Goal: Check status: Check status

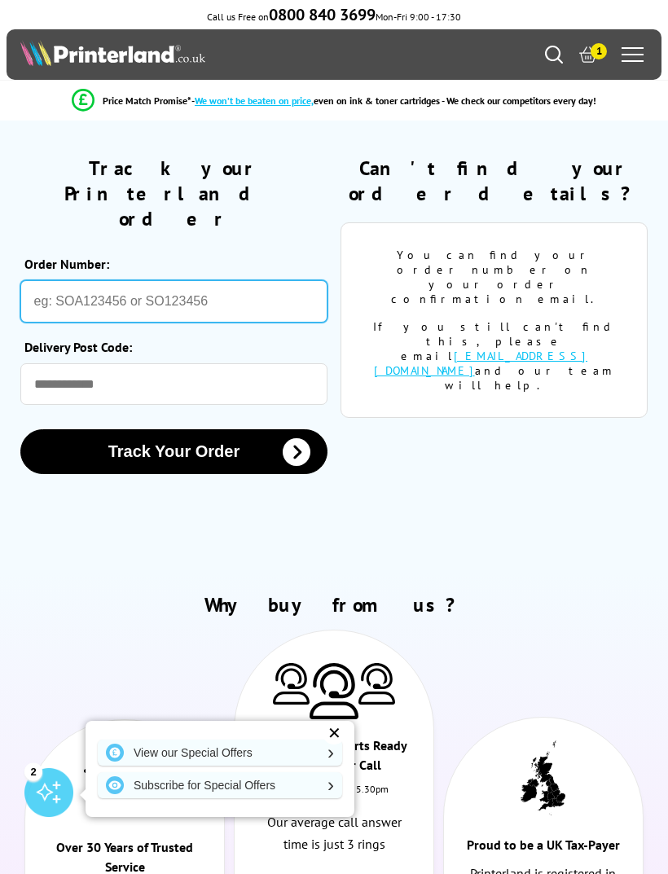
click at [44, 280] on input "Order Number:" at bounding box center [174, 301] width 308 height 42
click at [42, 280] on input "Order Number:" at bounding box center [174, 301] width 308 height 42
paste input "SOA2974192"
type input "SOA2974192"
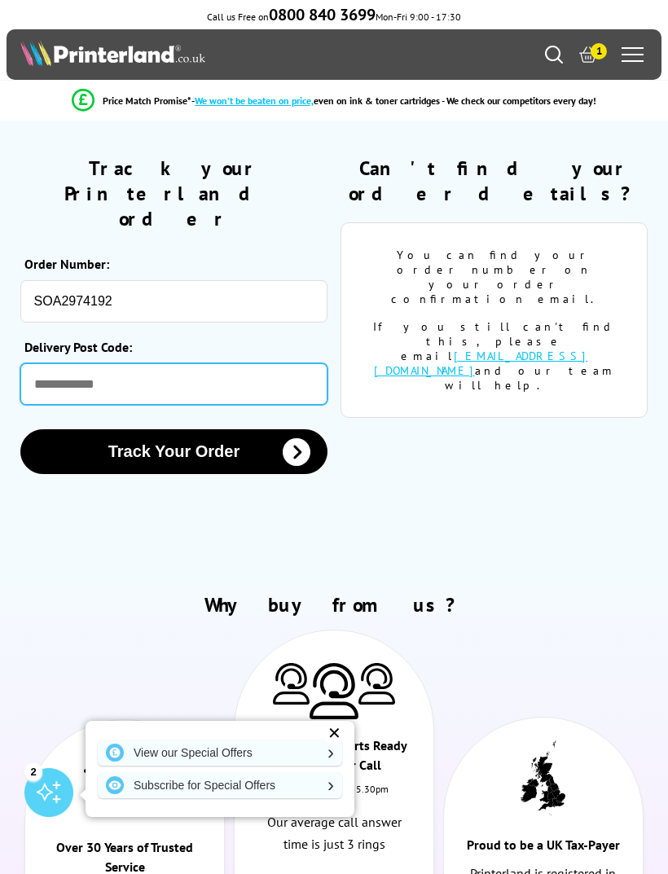
click at [51, 363] on input "Delivery Post Code:" at bounding box center [174, 384] width 308 height 42
type input "********"
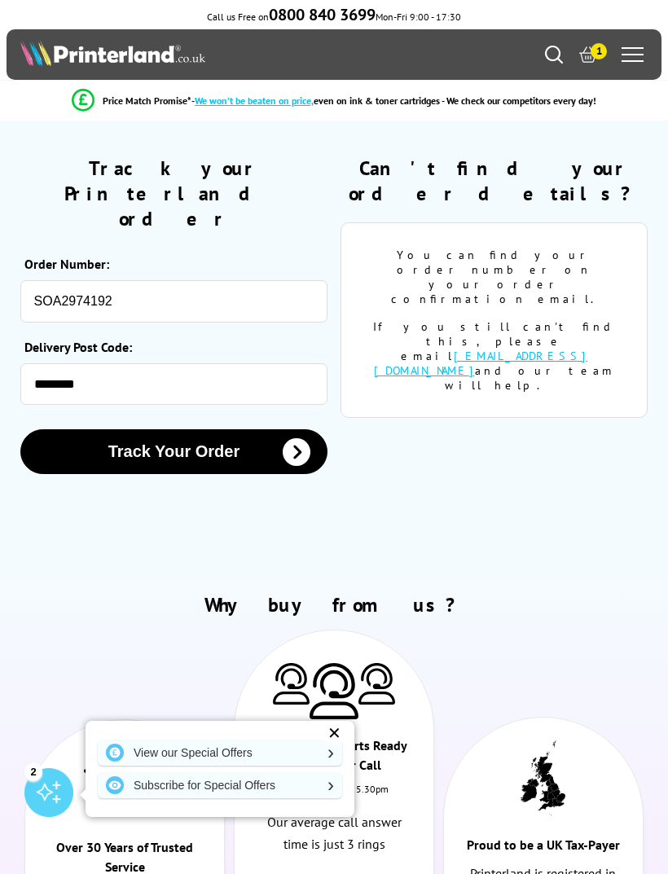
click at [191, 429] on button "Track Your Order" at bounding box center [174, 451] width 308 height 45
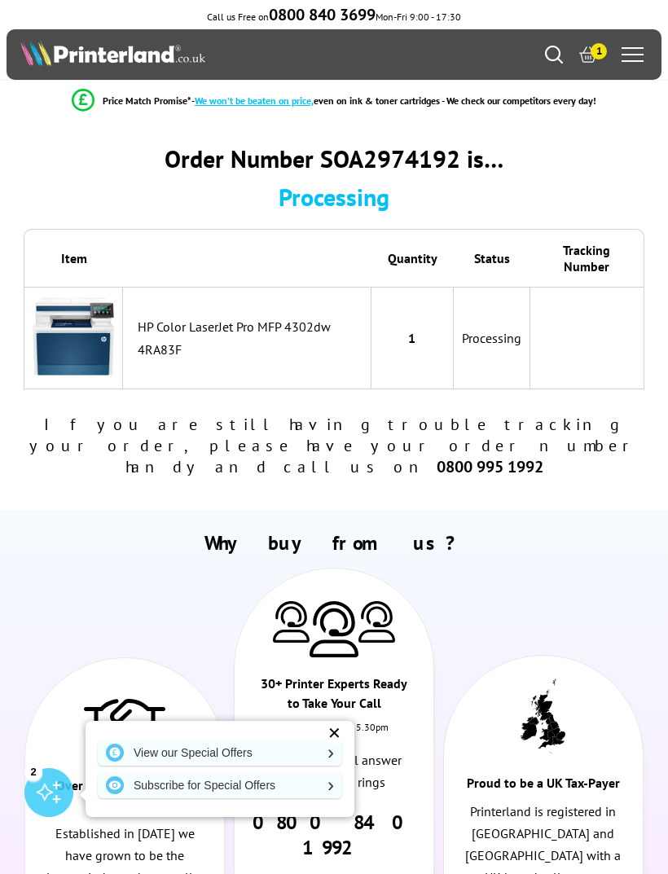
click at [596, 57] on span "1" at bounding box center [599, 51] width 16 height 16
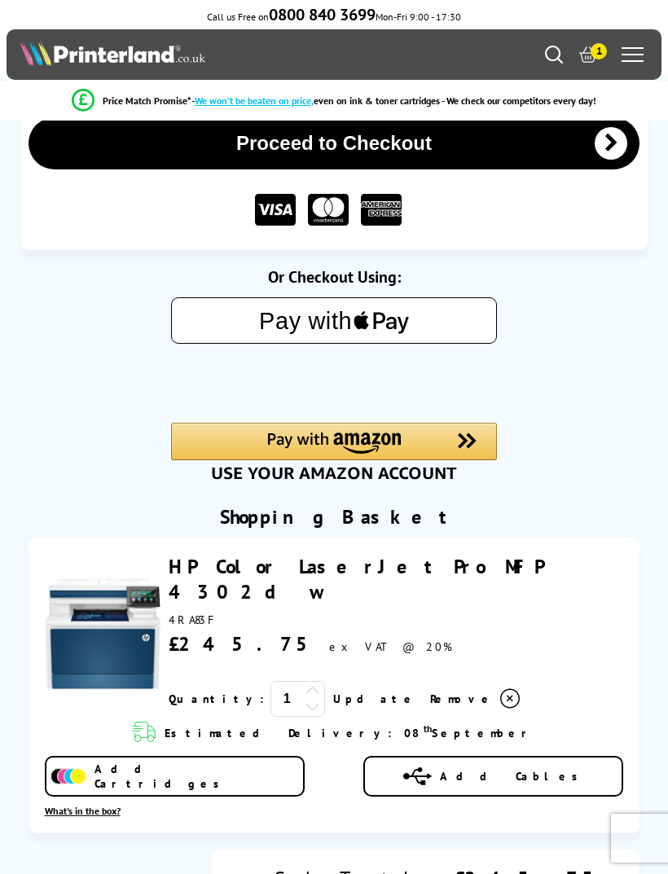
scroll to position [35, 0]
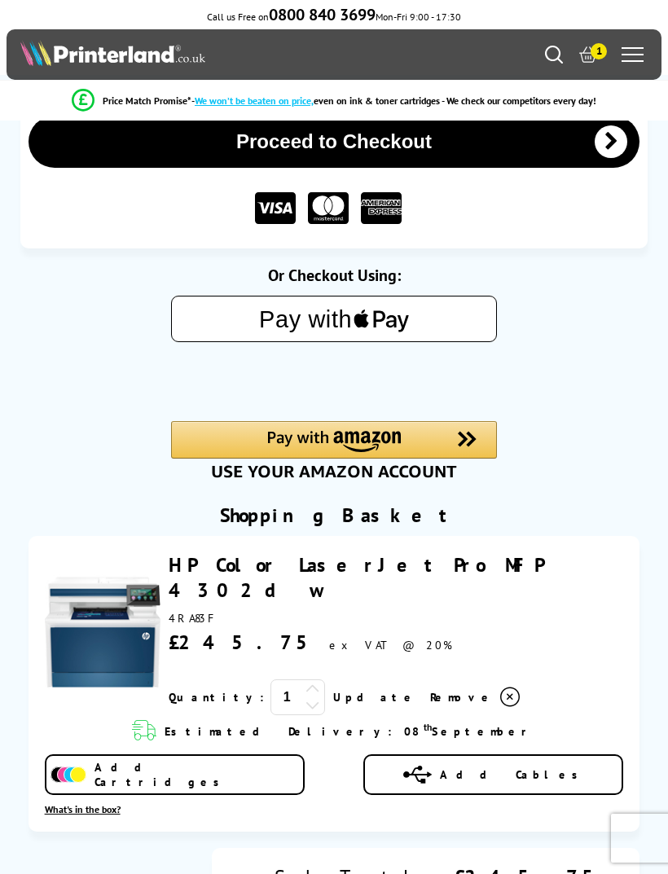
click at [500, 688] on icon at bounding box center [510, 698] width 20 height 20
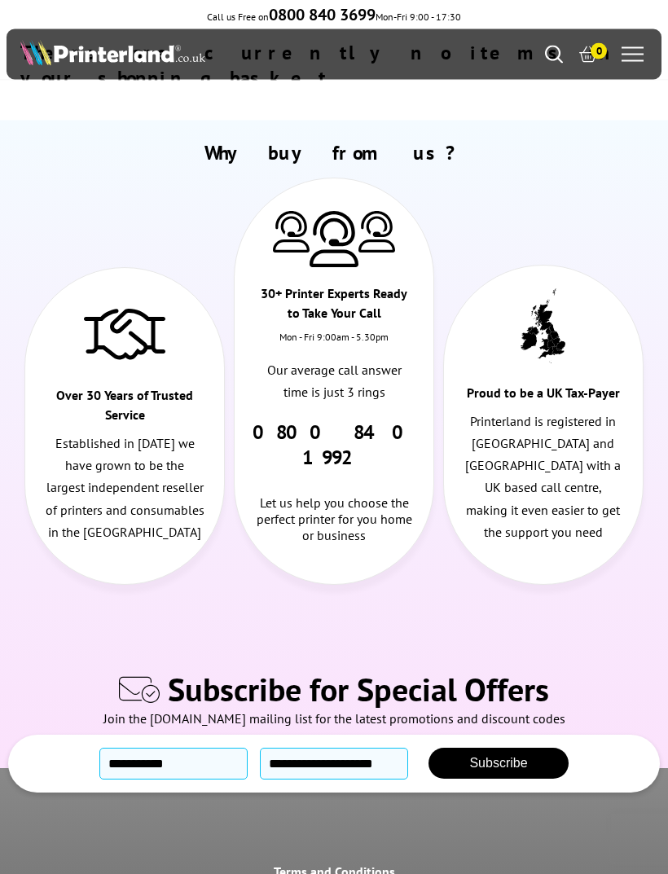
scroll to position [0, 0]
